Goal: Find contact information: Find contact information

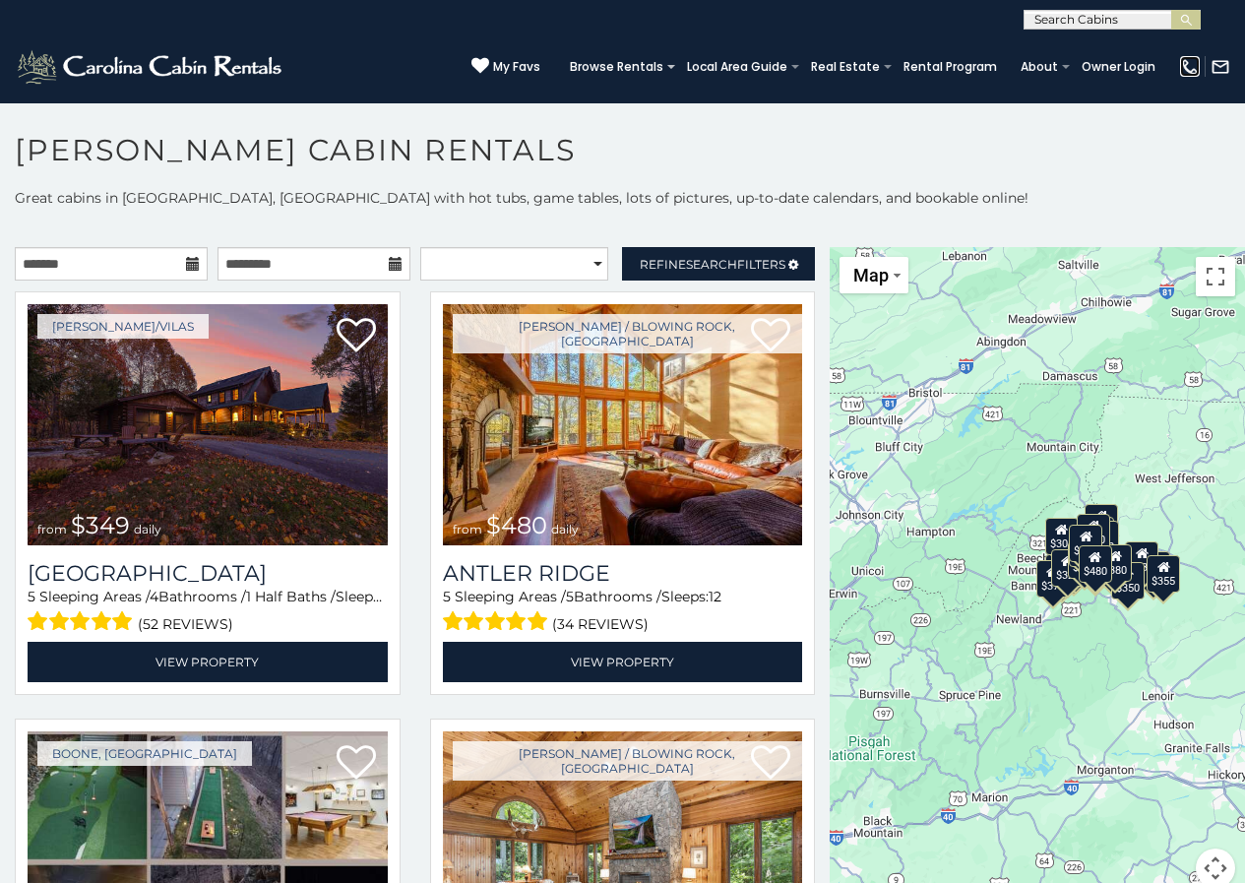
click at [1187, 62] on img at bounding box center [1190, 67] width 20 height 20
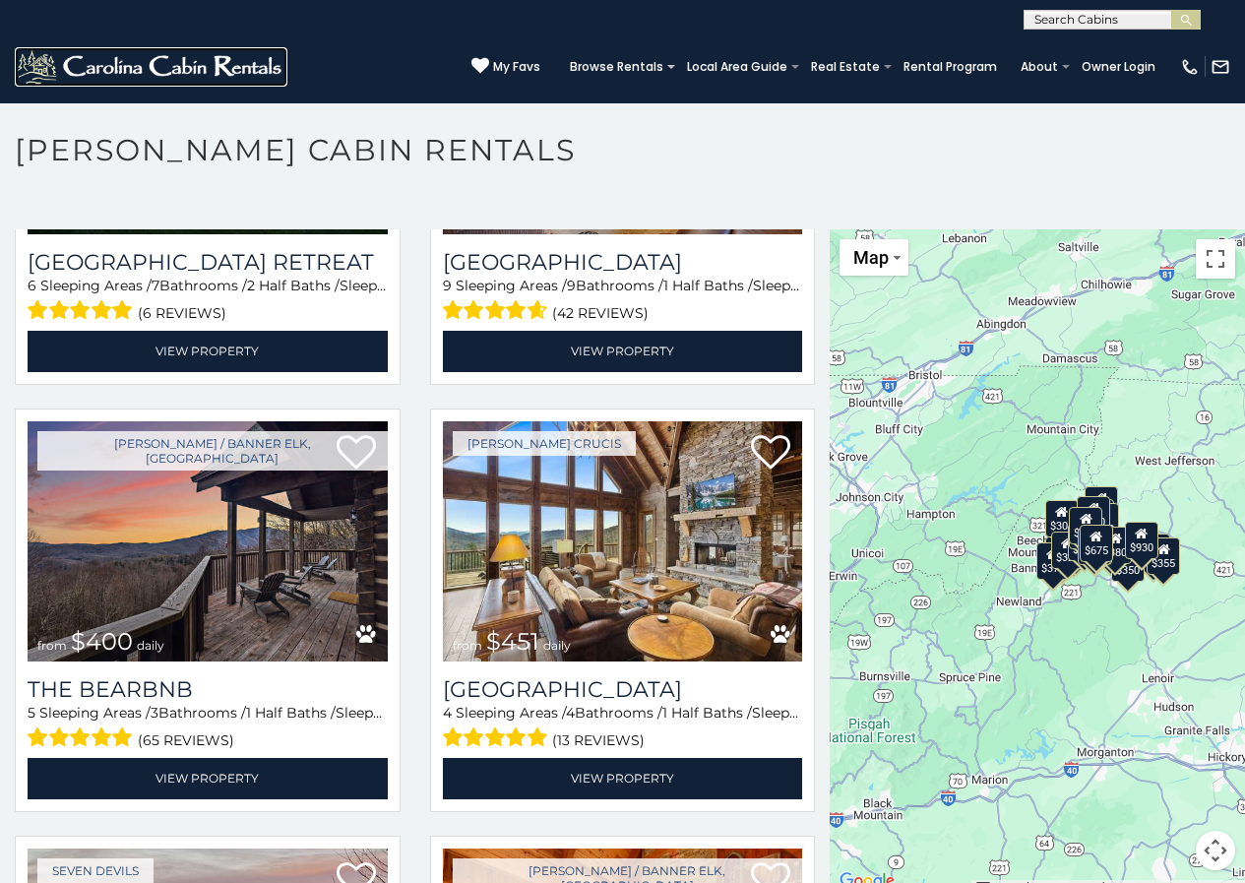
click at [165, 64] on img at bounding box center [151, 66] width 273 height 39
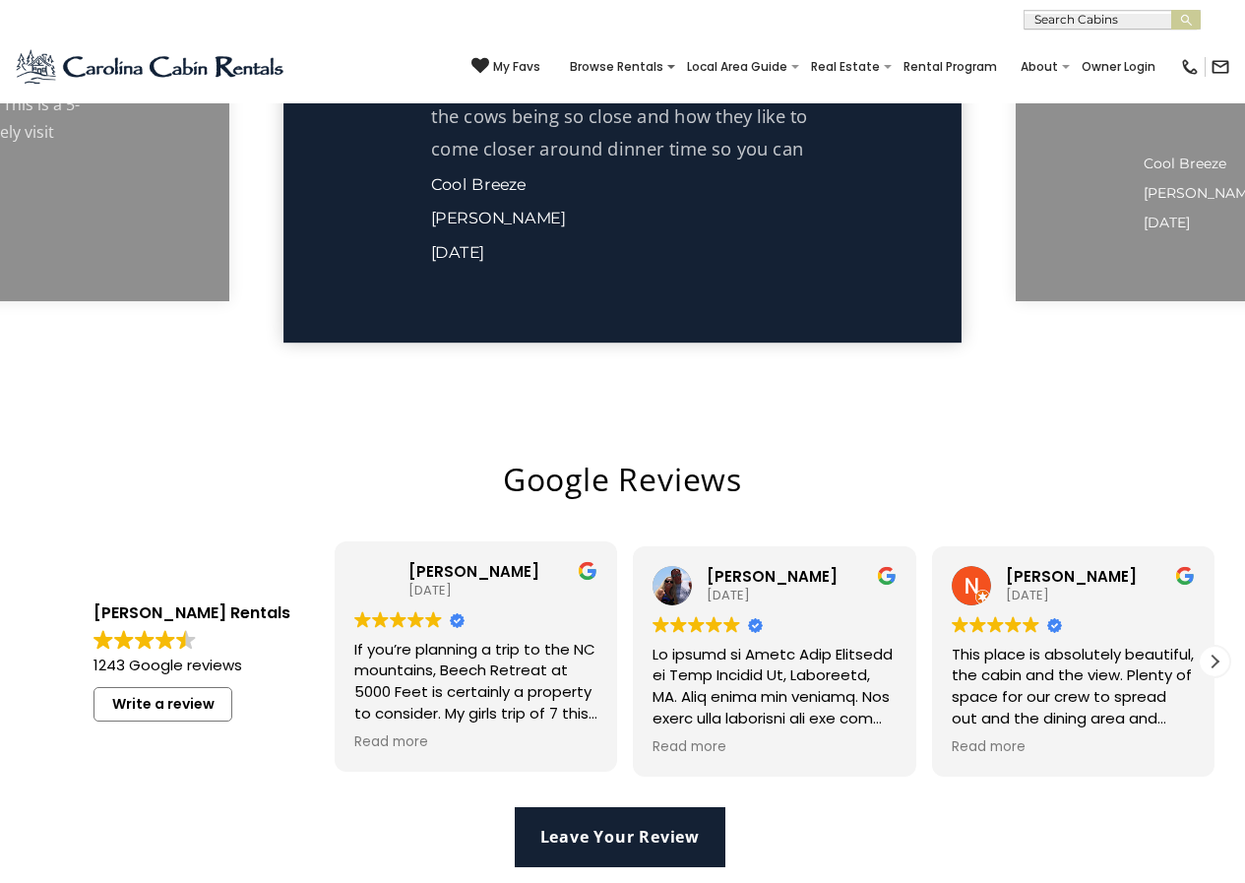
scroll to position [4118, 0]
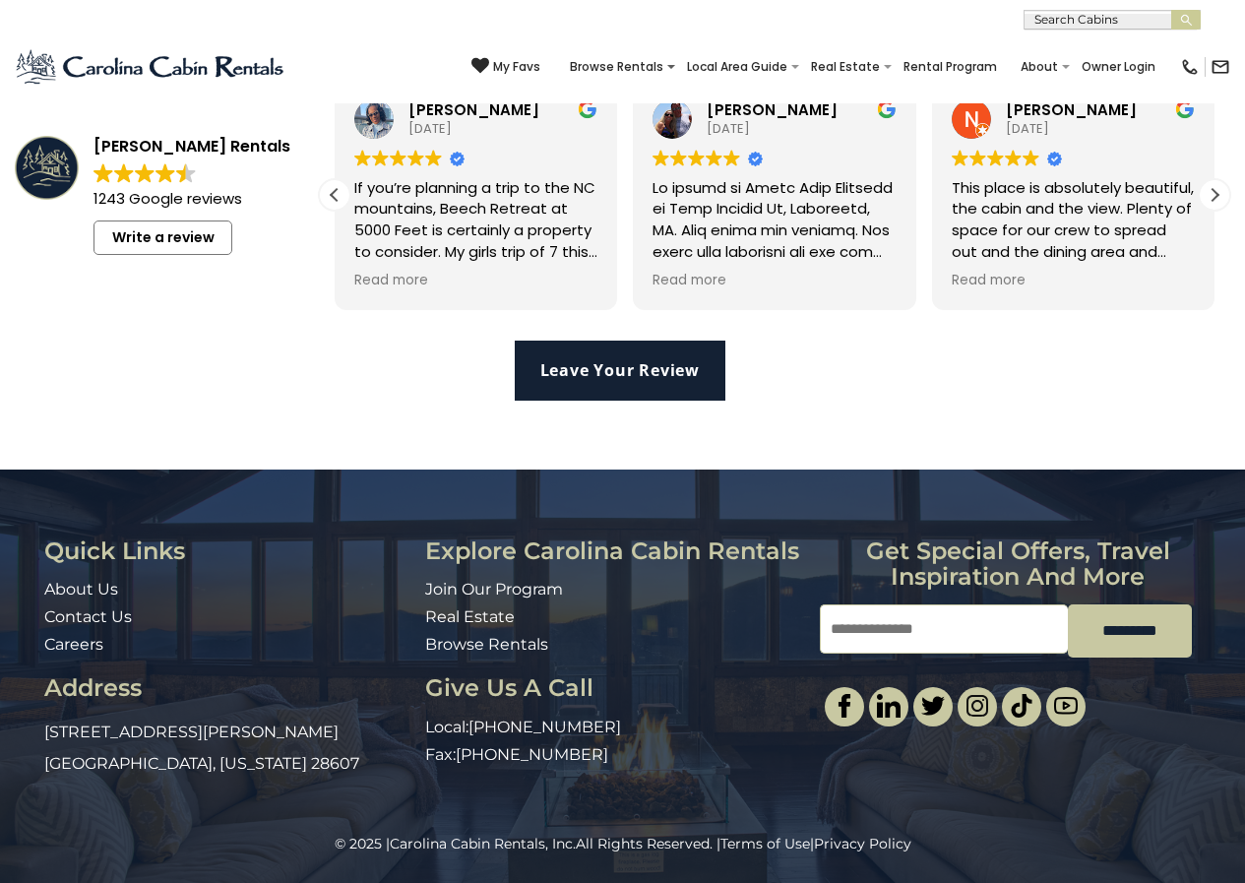
drag, startPoint x: 626, startPoint y: 728, endPoint x: 471, endPoint y: 726, distance: 154.5
click at [471, 726] on p "Local: 828-295-6000" at bounding box center [615, 727] width 381 height 23
copy p "[PHONE_NUMBER]"
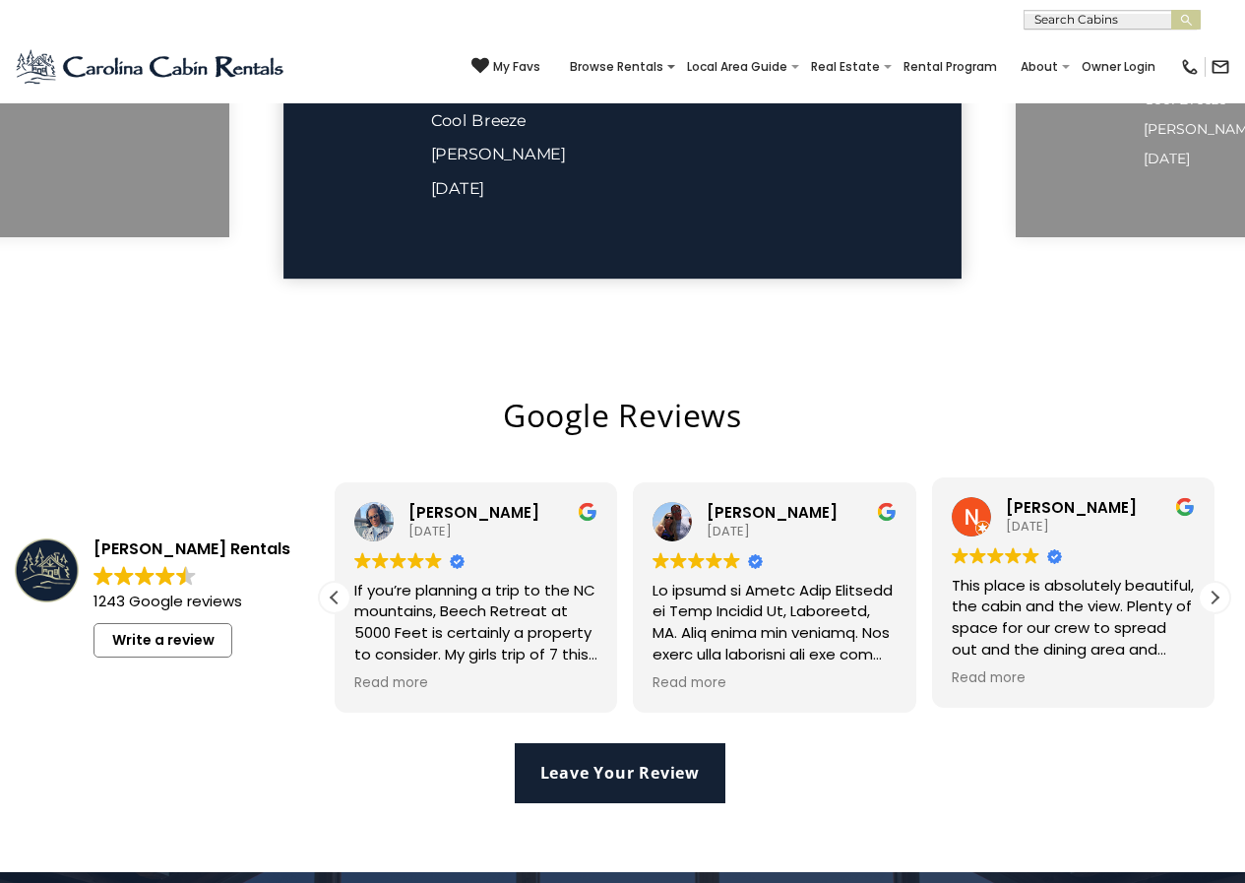
scroll to position [4020, 0]
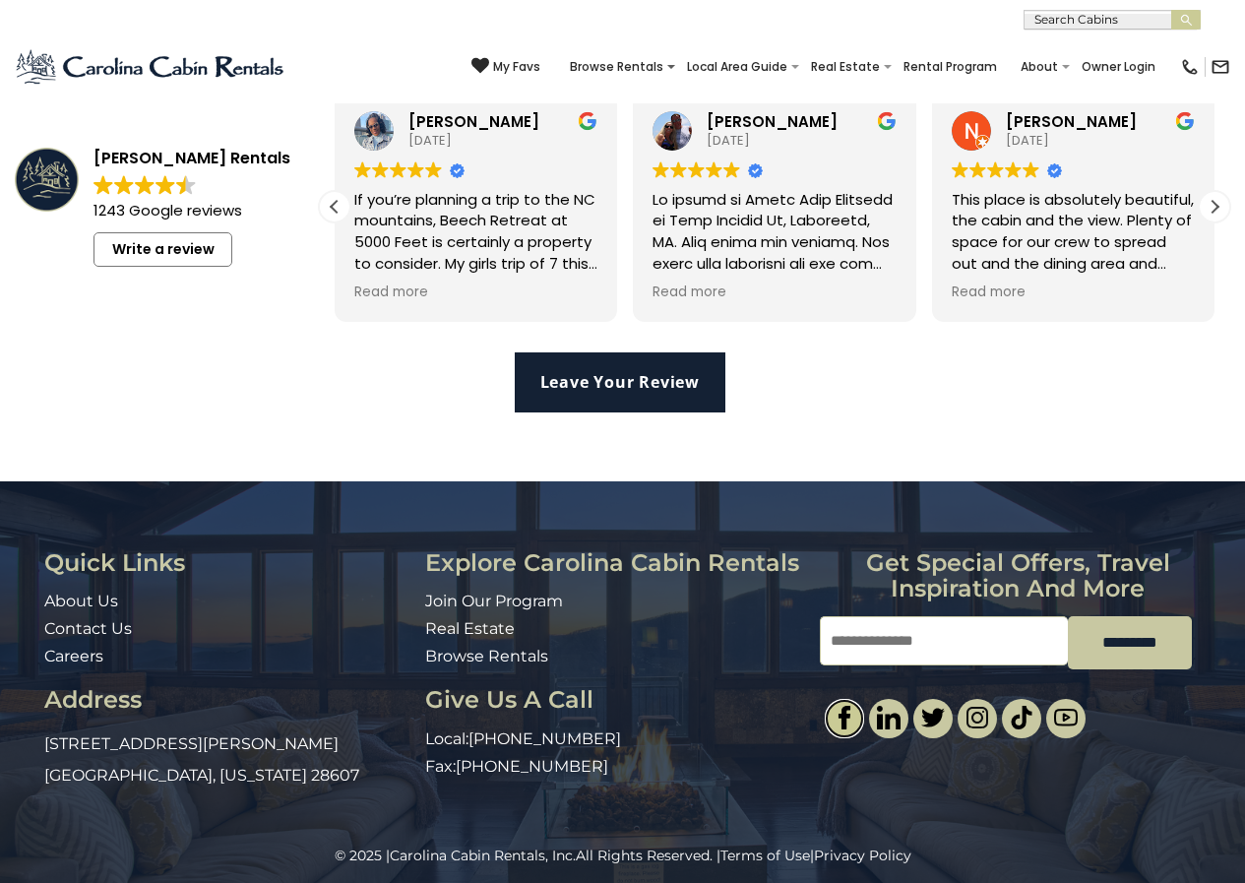
click at [844, 729] on img at bounding box center [844, 718] width 24 height 24
